Goal: Task Accomplishment & Management: Complete application form

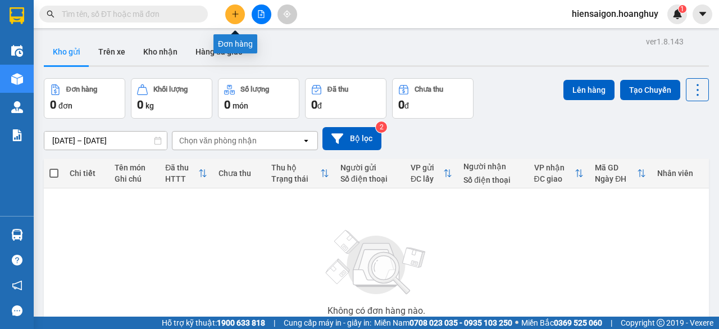
click at [234, 13] on icon "plus" at bounding box center [235, 14] width 8 height 8
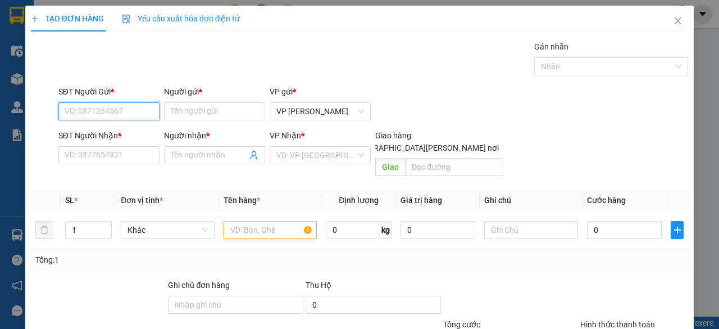
click at [127, 109] on input "SĐT Người Gửi *" at bounding box center [108, 111] width 101 height 18
click at [105, 130] on div "0983734499 - BD" at bounding box center [108, 133] width 86 height 12
type input "0983734499"
type input "BD"
type input "0865685984"
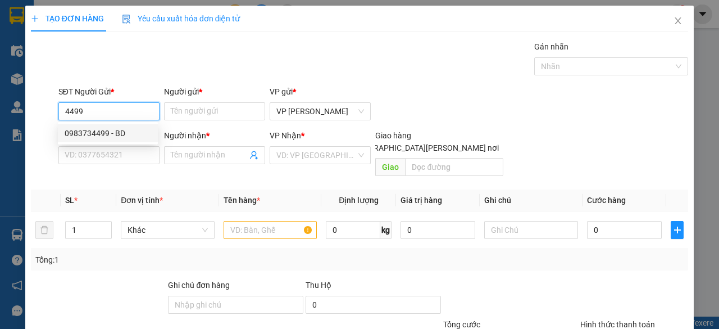
type input "BMY"
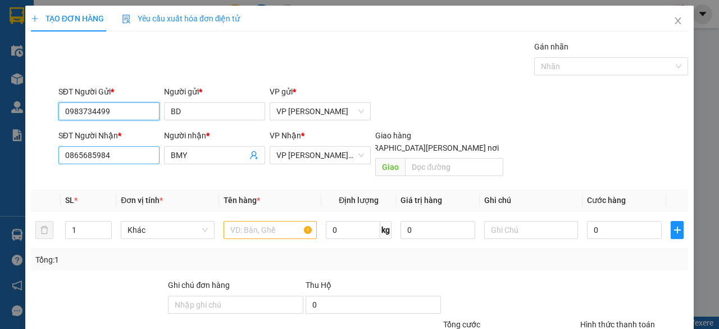
type input "0983734499"
click at [103, 150] on input "0865685984" at bounding box center [108, 155] width 101 height 18
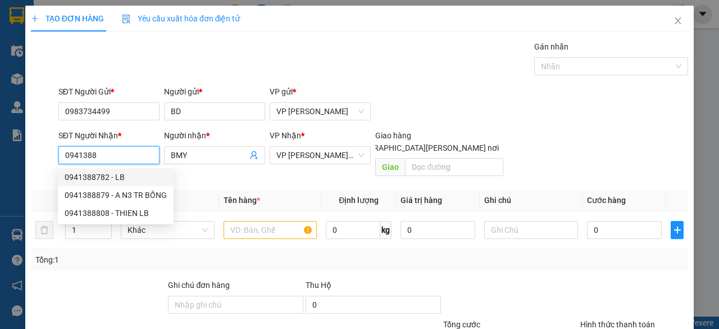
click at [118, 176] on div "0941388782 - LB" at bounding box center [116, 177] width 102 height 12
type input "0941388782"
type input "LB"
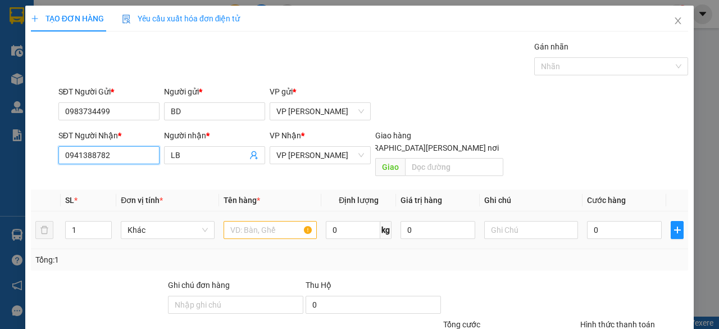
type input "0941388782"
click at [266, 221] on input "text" at bounding box center [271, 230] width 94 height 18
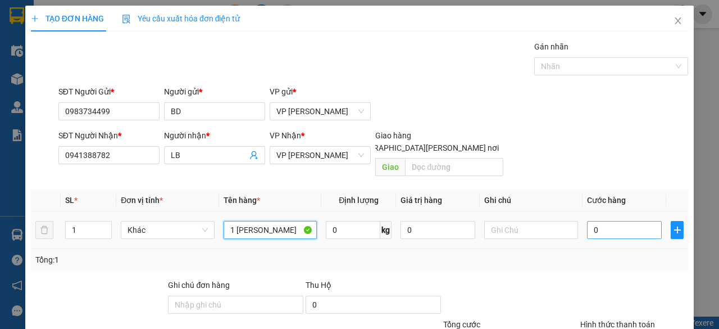
type input "1 [PERSON_NAME]"
click at [604, 221] on input "0" at bounding box center [624, 230] width 75 height 18
type input "3"
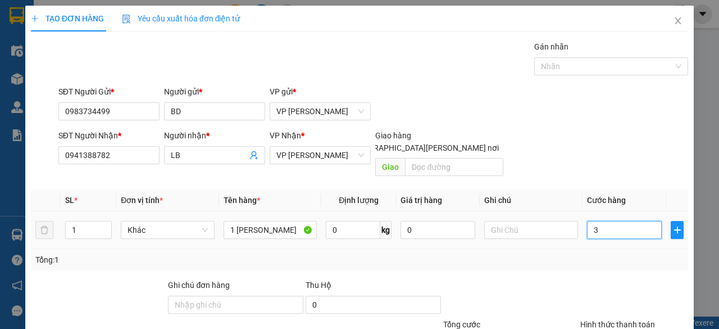
type input "30"
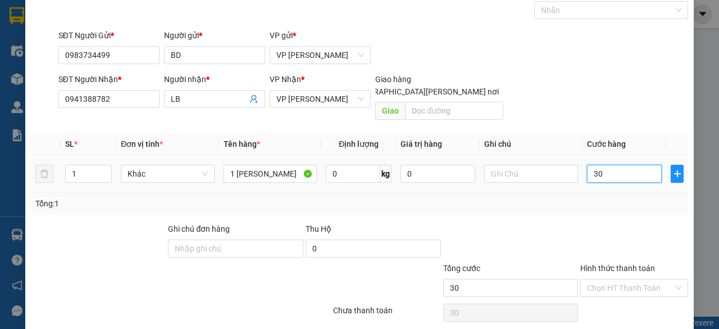
type input "300"
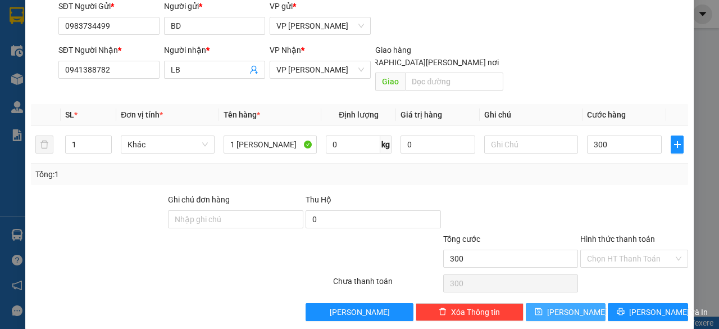
type input "300.000"
click at [566, 305] on span "[PERSON_NAME]" at bounding box center [577, 311] width 60 height 12
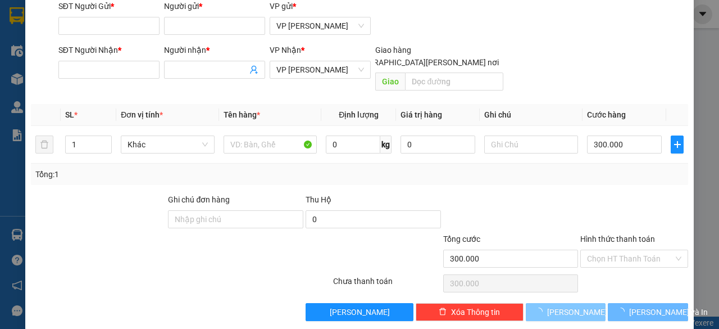
type input "0"
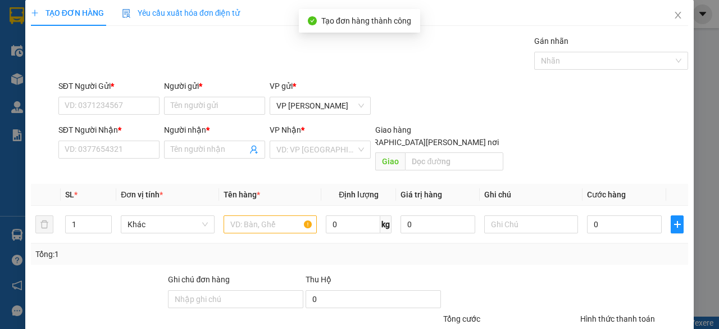
scroll to position [0, 0]
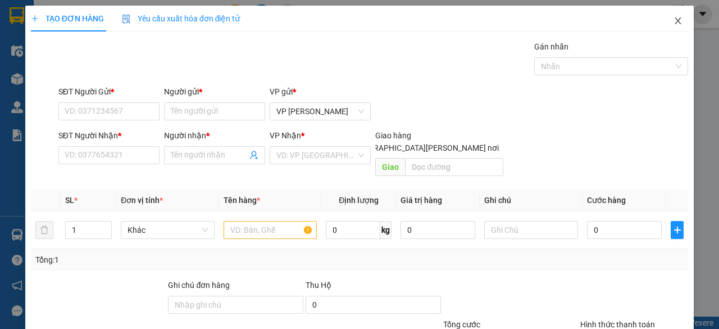
click at [675, 20] on icon "close" at bounding box center [678, 20] width 6 height 7
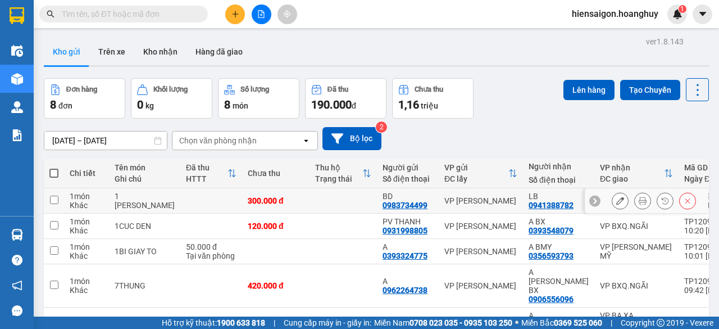
click at [63, 203] on td at bounding box center [54, 200] width 20 height 25
checkbox input "true"
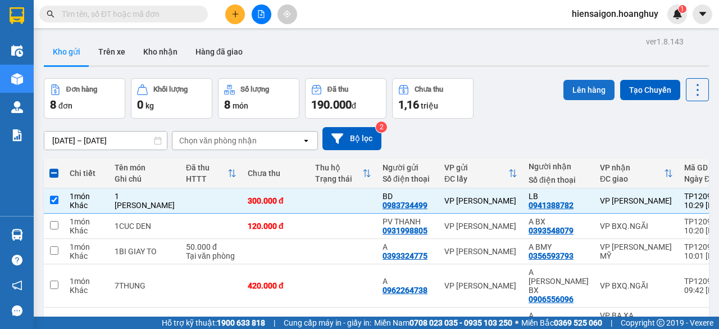
click at [591, 87] on button "Lên hàng" at bounding box center [588, 90] width 51 height 20
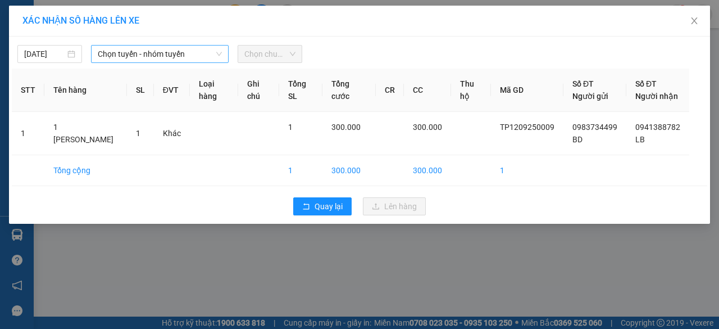
click at [134, 47] on span "Chọn tuyến - nhóm tuyến" at bounding box center [160, 53] width 124 height 17
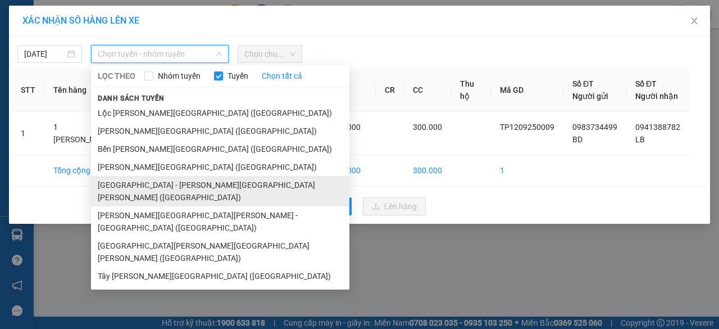
click at [154, 184] on li "[GEOGRAPHIC_DATA] - [PERSON_NAME][GEOGRAPHIC_DATA][PERSON_NAME] ([GEOGRAPHIC_DA…" at bounding box center [220, 191] width 258 height 30
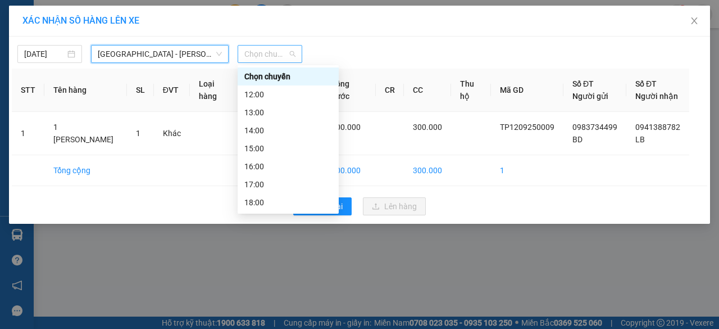
click at [270, 52] on span "Chọn chuyến" at bounding box center [269, 53] width 51 height 17
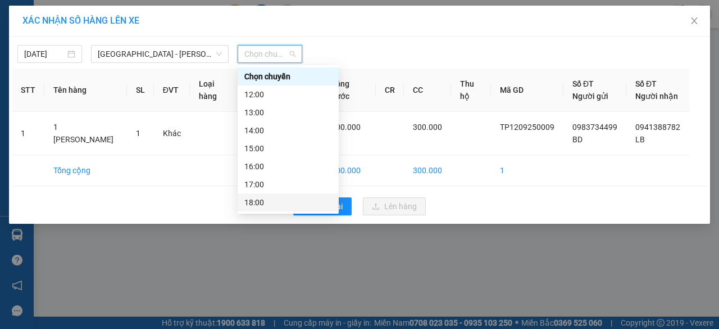
click at [271, 200] on div "18:00" at bounding box center [288, 202] width 88 height 12
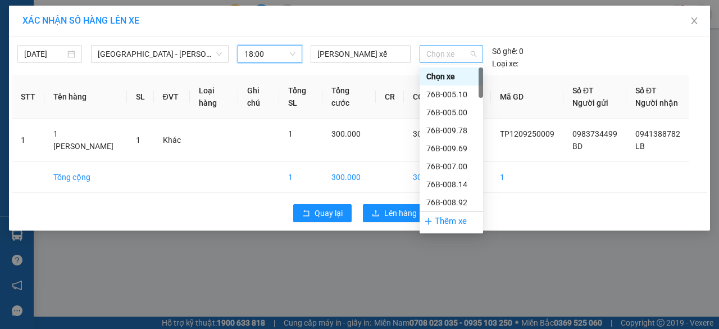
click at [442, 56] on span "Chọn xe" at bounding box center [451, 53] width 50 height 17
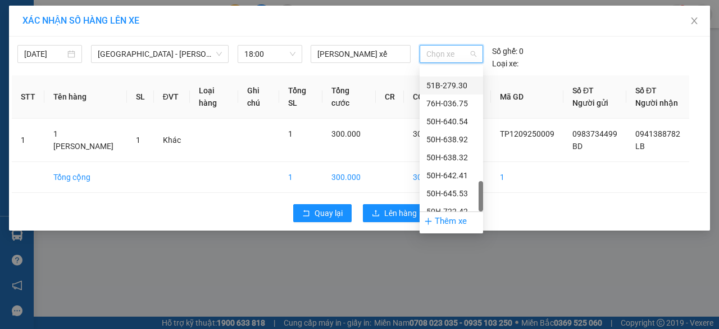
scroll to position [701, 0]
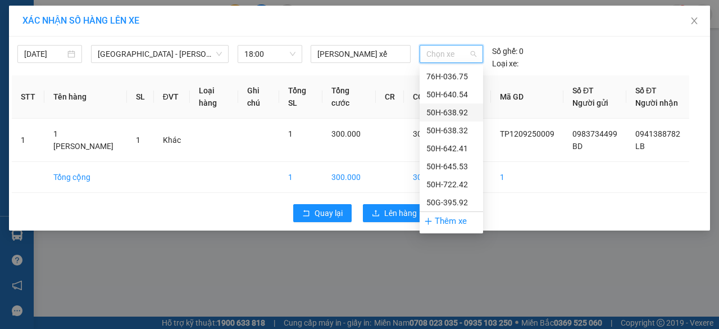
click at [441, 108] on div "50H-638.92" at bounding box center [451, 112] width 50 height 12
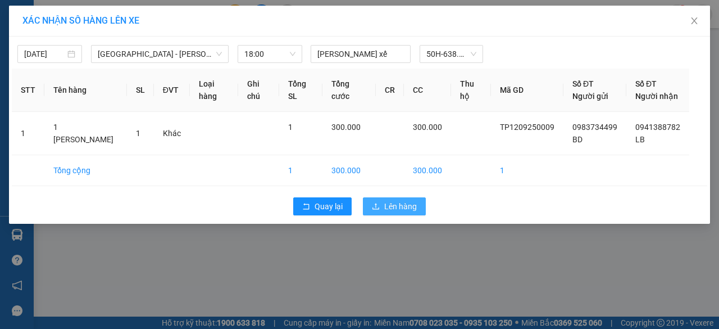
click at [406, 211] on span "Lên hàng" at bounding box center [400, 206] width 33 height 12
